Goal: Information Seeking & Learning: Find specific page/section

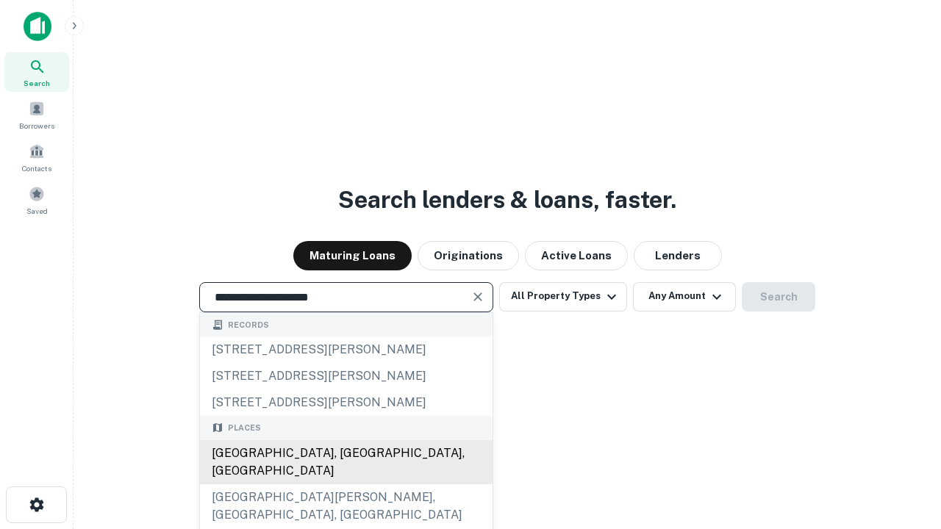
click at [346, 484] on div "[GEOGRAPHIC_DATA], [GEOGRAPHIC_DATA], [GEOGRAPHIC_DATA]" at bounding box center [346, 462] width 293 height 44
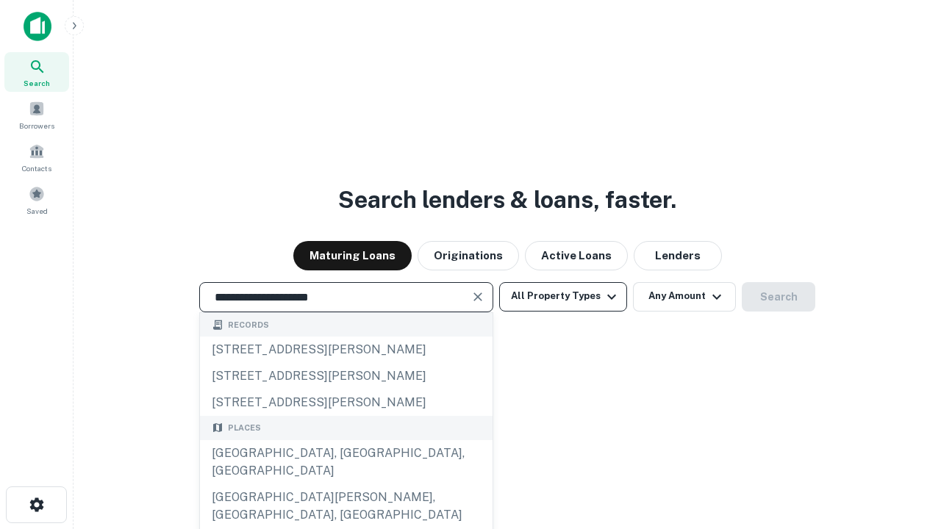
click at [563, 296] on button "All Property Types" at bounding box center [563, 296] width 128 height 29
type input "**********"
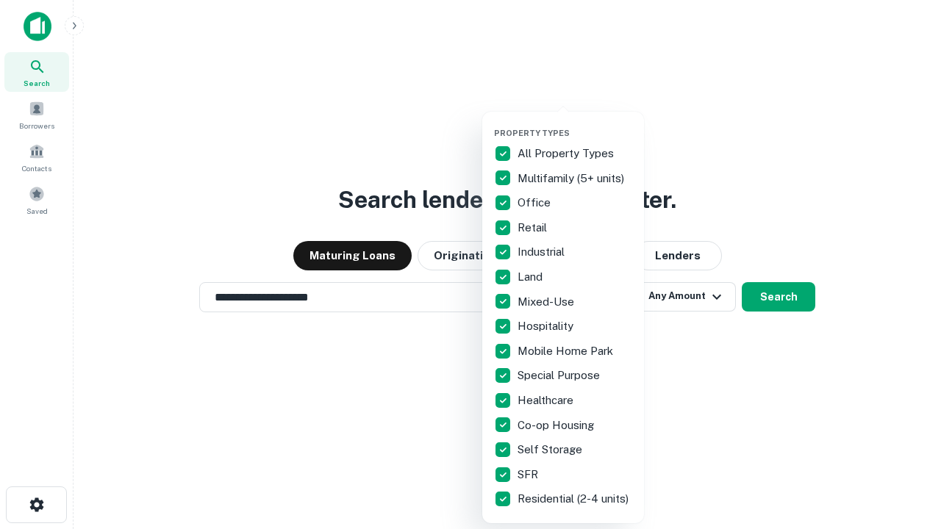
click at [575, 124] on button "button" at bounding box center [575, 124] width 162 height 1
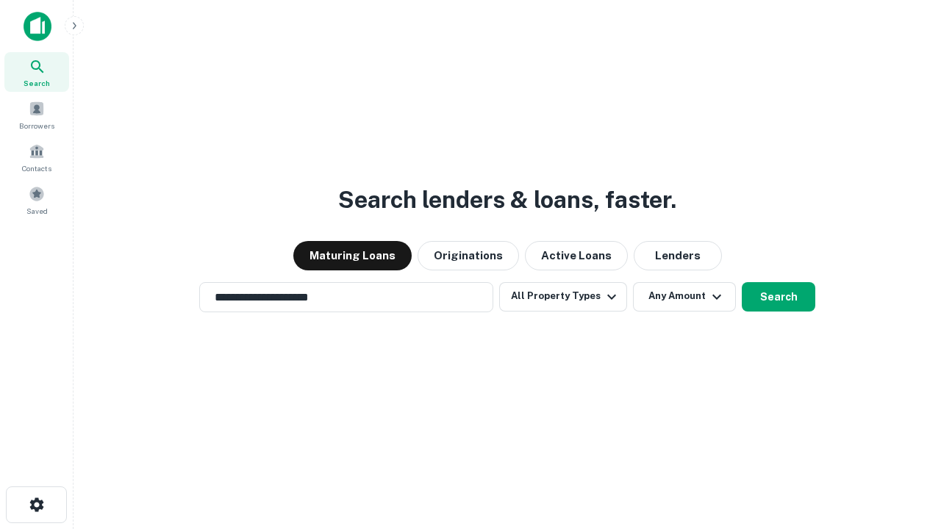
scroll to position [23, 0]
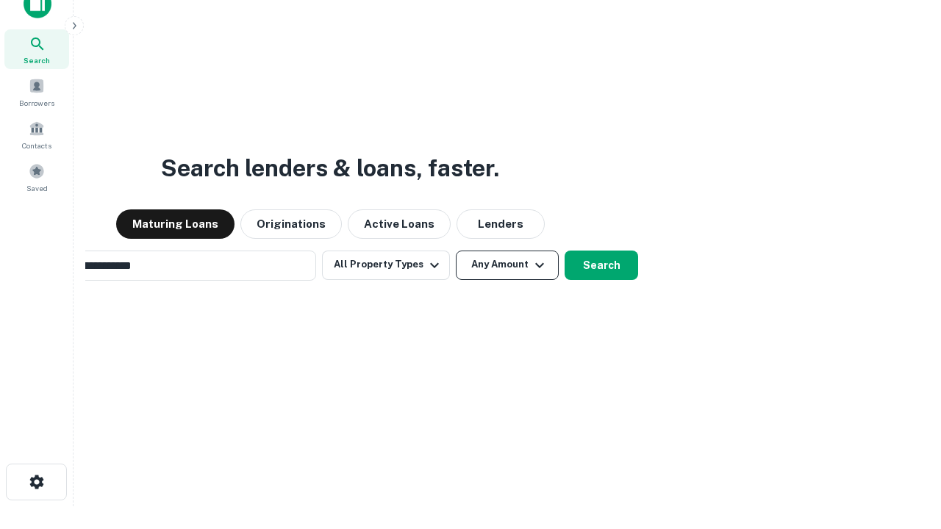
click at [456, 251] on button "Any Amount" at bounding box center [507, 265] width 103 height 29
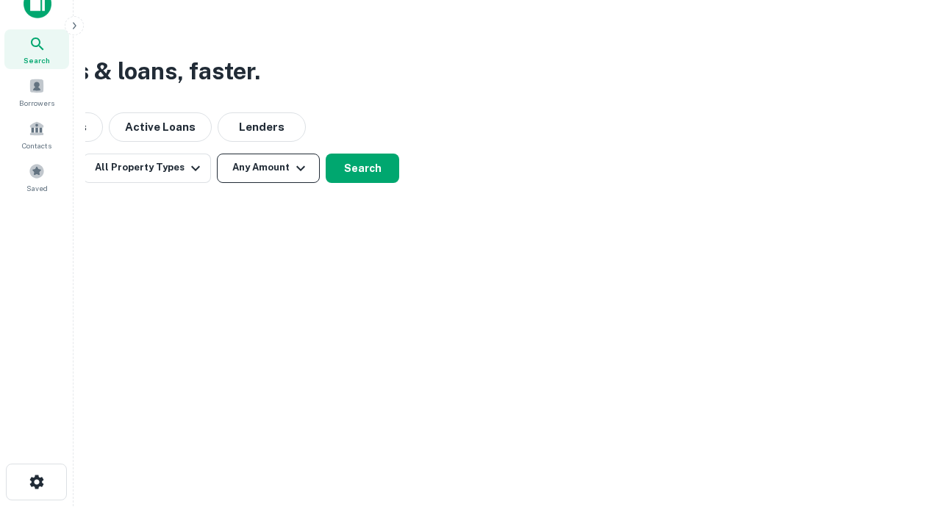
scroll to position [24, 0]
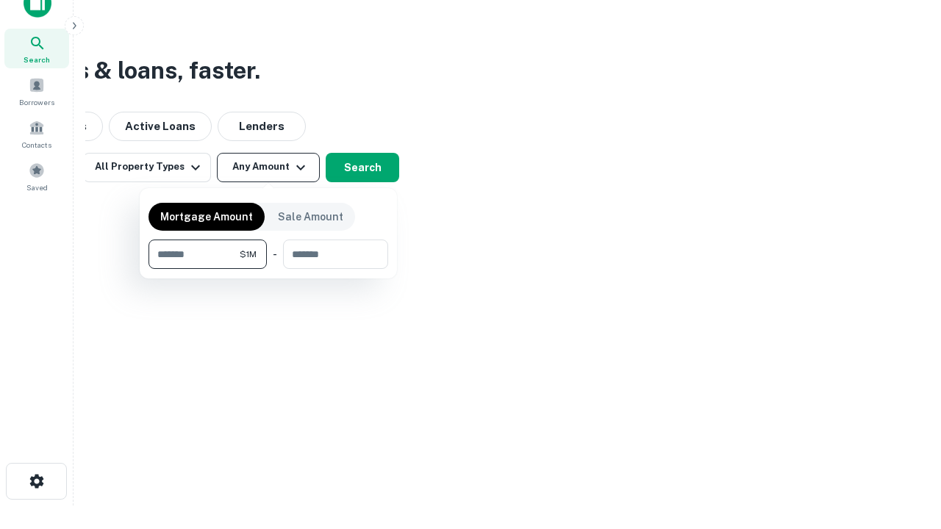
type input "*******"
click at [268, 269] on button "button" at bounding box center [269, 269] width 240 height 1
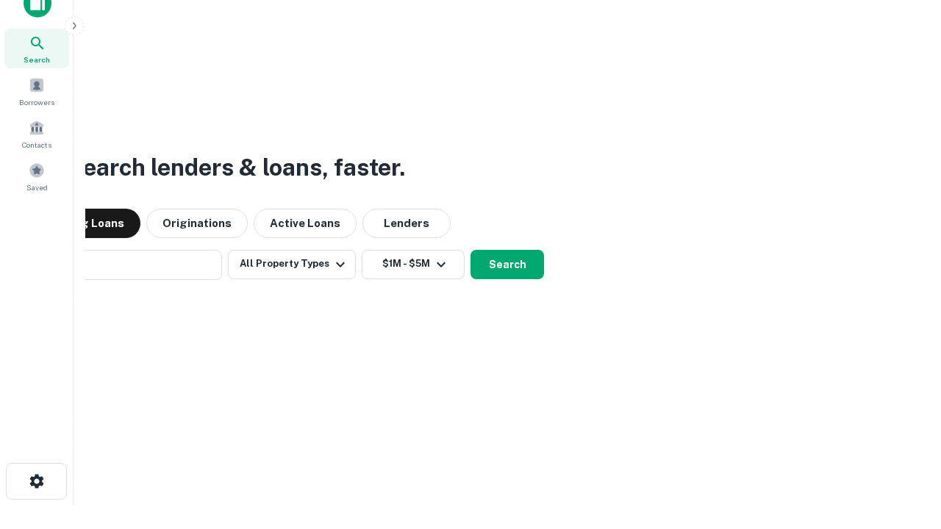
scroll to position [23, 0]
click at [471, 251] on button "Search" at bounding box center [508, 265] width 74 height 29
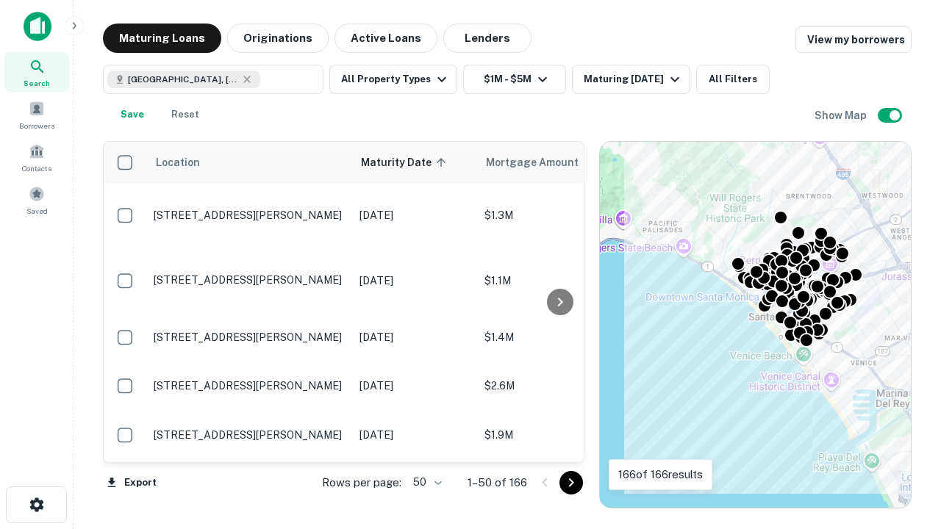
click at [425, 482] on body "Search Borrowers Contacts Saved Maturing Loans Originations Active Loans Lender…" at bounding box center [470, 264] width 941 height 529
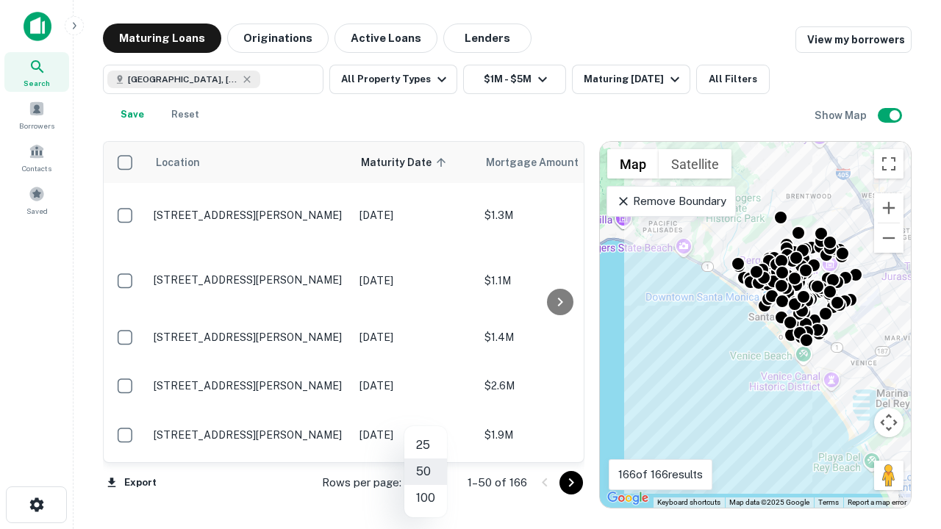
click at [426, 446] on li "25" at bounding box center [425, 445] width 43 height 26
